Goal: Check status: Check status

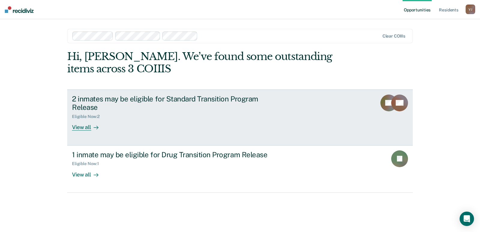
click at [119, 110] on div "2 inmates may be eligible for Standard Transition Program Release" at bounding box center [177, 102] width 210 height 17
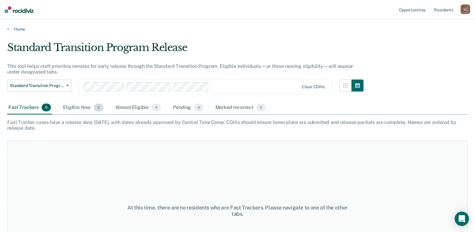
click at [71, 107] on div "Eligible Now 2" at bounding box center [83, 107] width 43 height 13
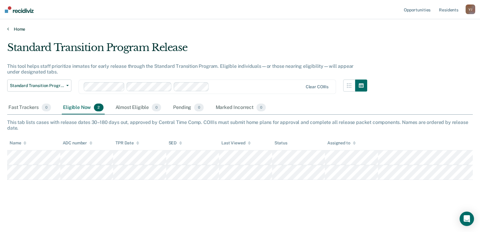
click at [22, 28] on link "Home" at bounding box center [239, 28] width 465 height 5
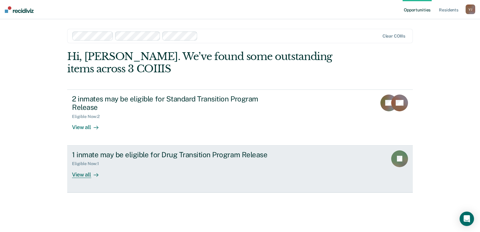
click at [196, 170] on div "1 inmate may be eligible for Drug Transition Program Release Eligible Now : 1 V…" at bounding box center [184, 164] width 225 height 28
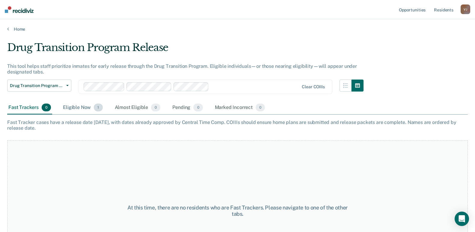
click at [81, 107] on div "Eligible Now 1" at bounding box center [83, 107] width 42 height 13
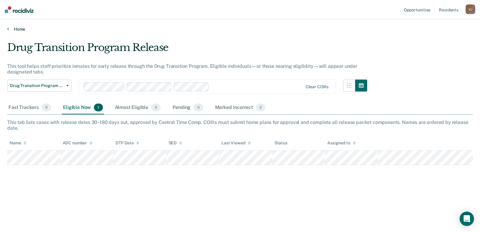
click at [19, 28] on link "Home" at bounding box center [239, 28] width 465 height 5
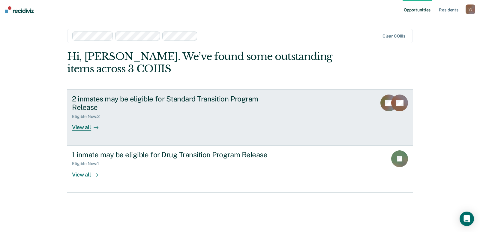
click at [235, 119] on div "2 inmates may be eligible for Standard Transition Program Release Eligible Now …" at bounding box center [184, 112] width 225 height 36
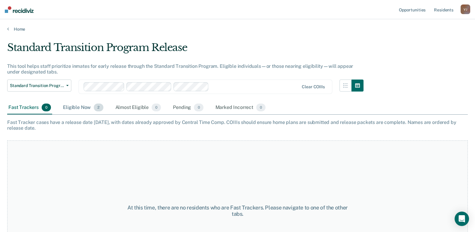
click at [79, 107] on div "Eligible Now 2" at bounding box center [83, 107] width 43 height 13
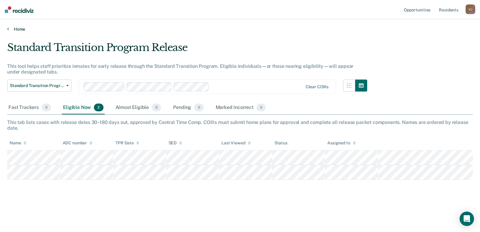
click at [15, 31] on link "Home" at bounding box center [239, 28] width 465 height 5
